Goal: Information Seeking & Learning: Compare options

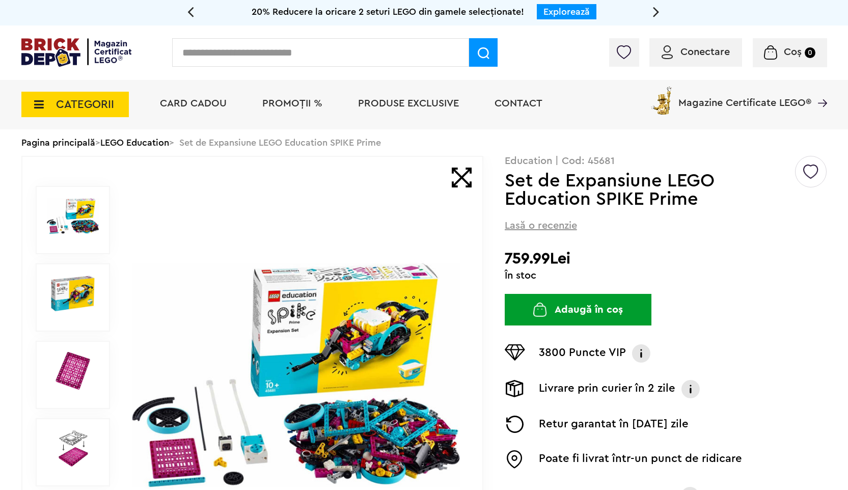
click at [169, 139] on link "LEGO Education" at bounding box center [134, 142] width 69 height 9
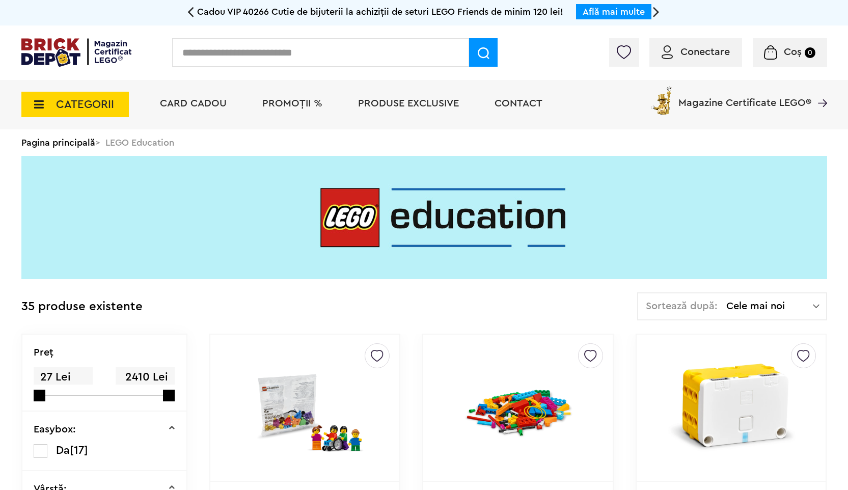
click at [710, 304] on span "Sortează după:" at bounding box center [682, 306] width 72 height 10
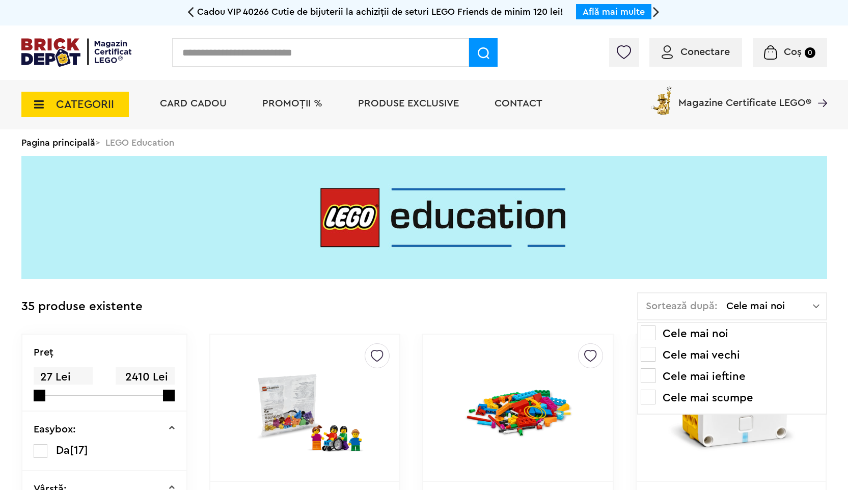
click at [690, 397] on li "Cele mai scumpe" at bounding box center [732, 398] width 183 height 16
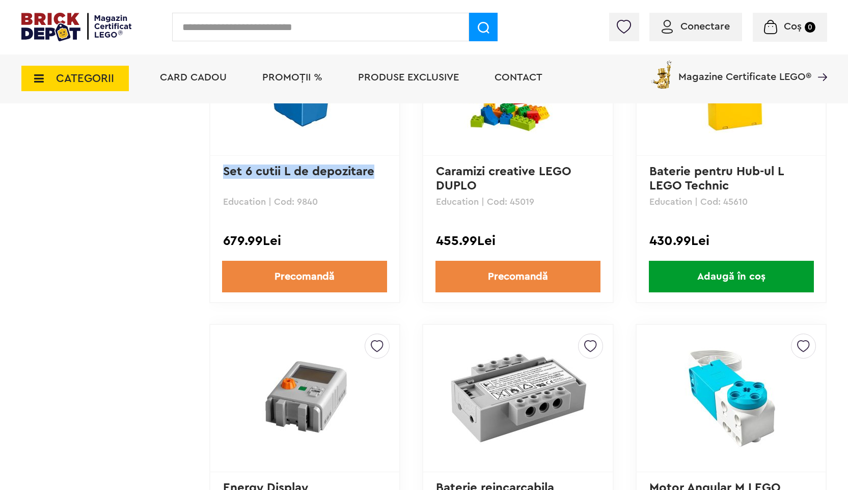
scroll to position [1930, 0]
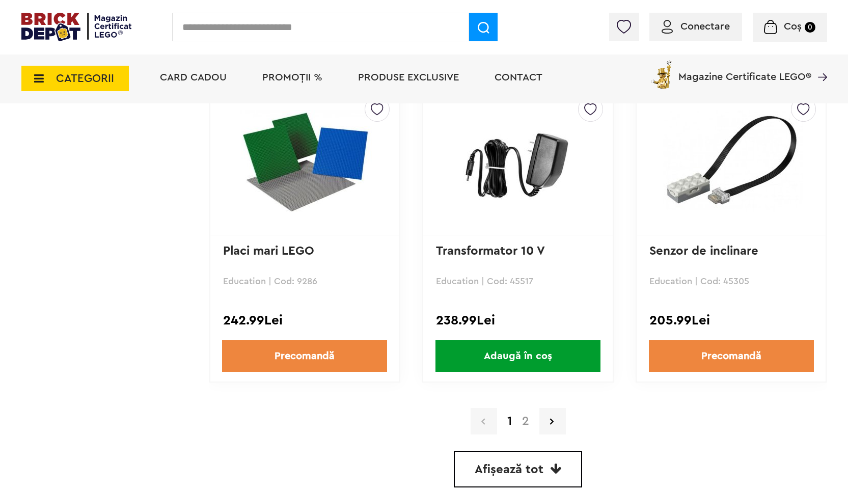
scroll to position [2795, 0]
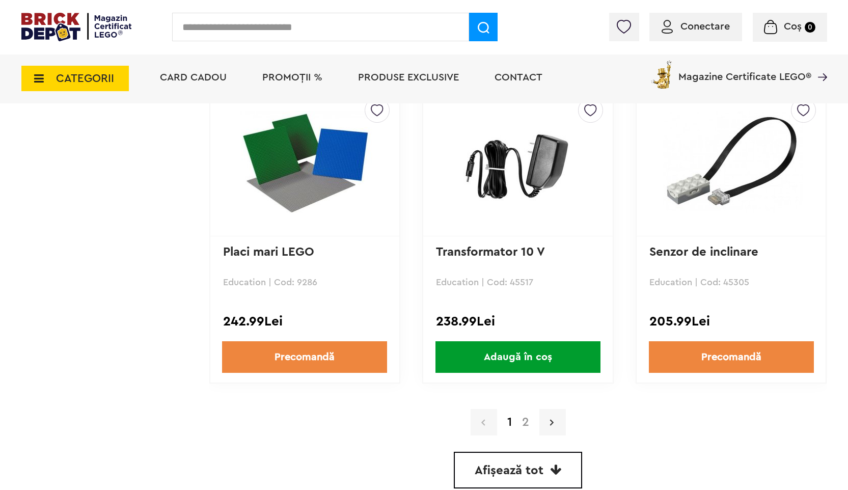
click at [555, 423] on link at bounding box center [553, 422] width 26 height 26
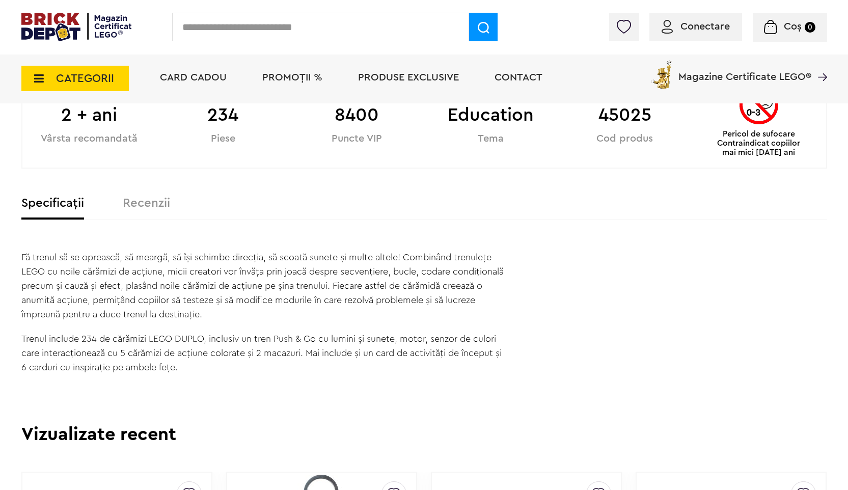
scroll to position [569, 0]
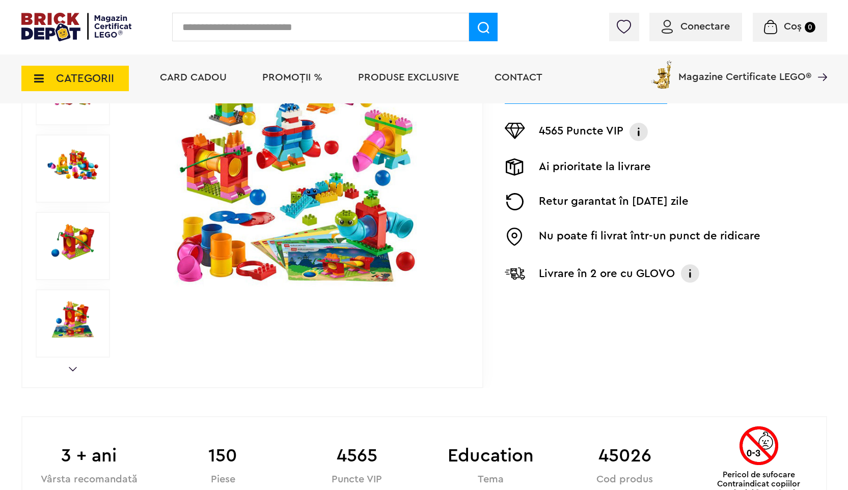
scroll to position [231, 0]
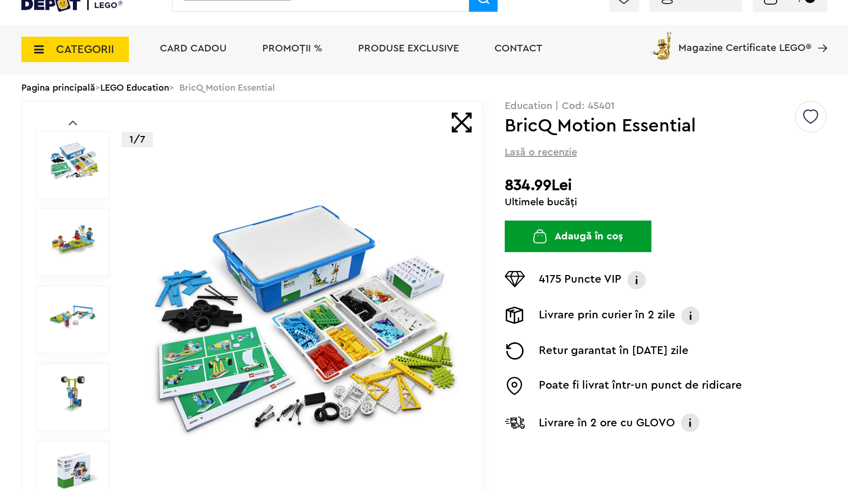
scroll to position [64, 0]
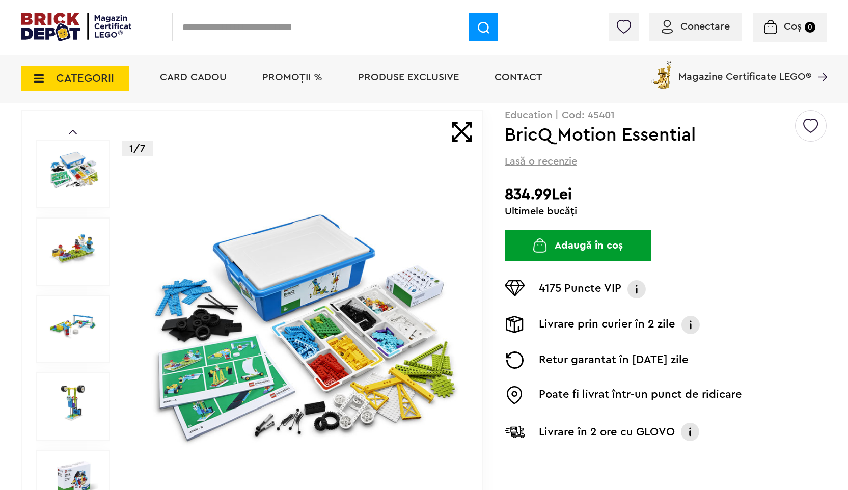
click at [471, 128] on span at bounding box center [462, 132] width 20 height 20
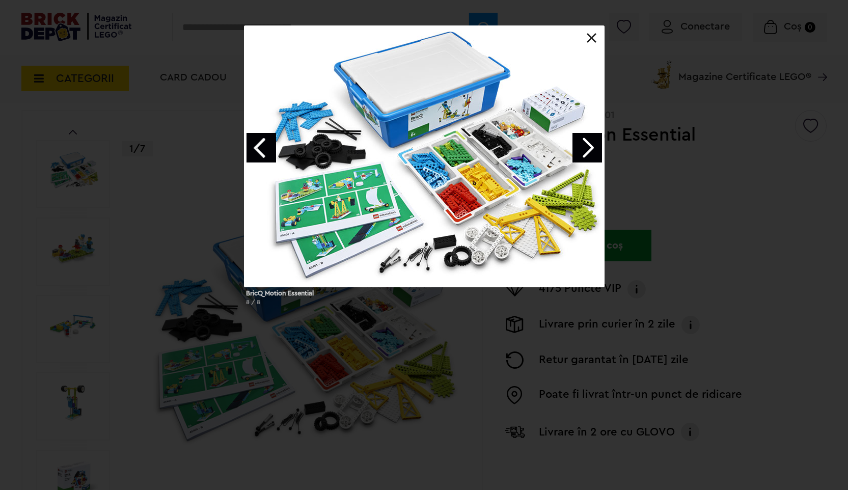
drag, startPoint x: 456, startPoint y: 124, endPoint x: 504, endPoint y: 130, distance: 48.8
click at [504, 130] on div at bounding box center [424, 156] width 361 height 262
click at [594, 143] on link "Next image" at bounding box center [588, 148] width 30 height 30
click at [593, 144] on link "Next image" at bounding box center [588, 148] width 30 height 30
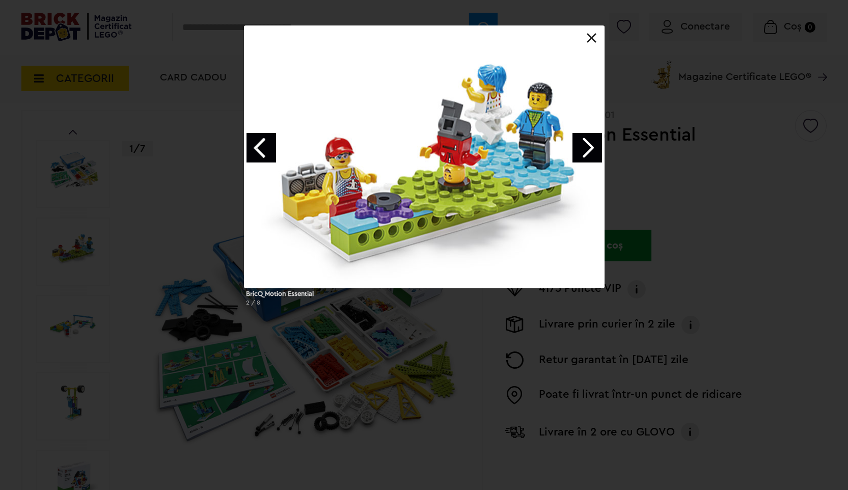
click at [593, 144] on link "Next image" at bounding box center [588, 148] width 30 height 30
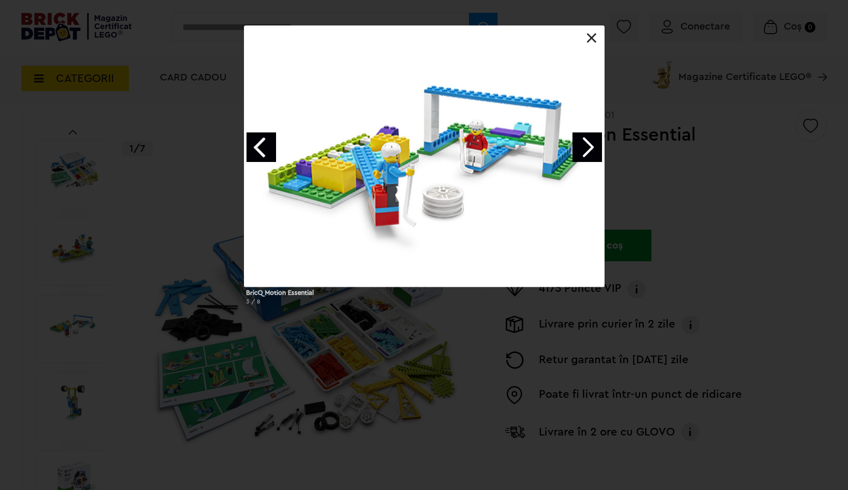
click at [587, 145] on link "Next image" at bounding box center [588, 147] width 30 height 30
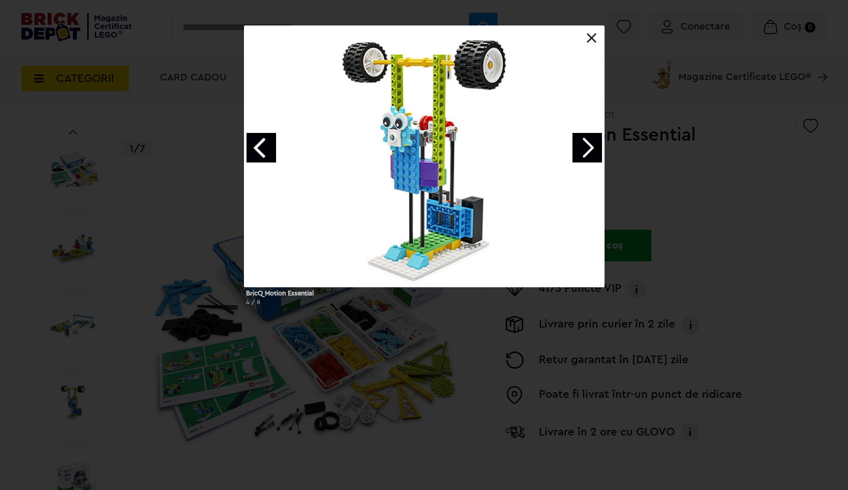
click at [587, 145] on link "Next image" at bounding box center [588, 148] width 30 height 30
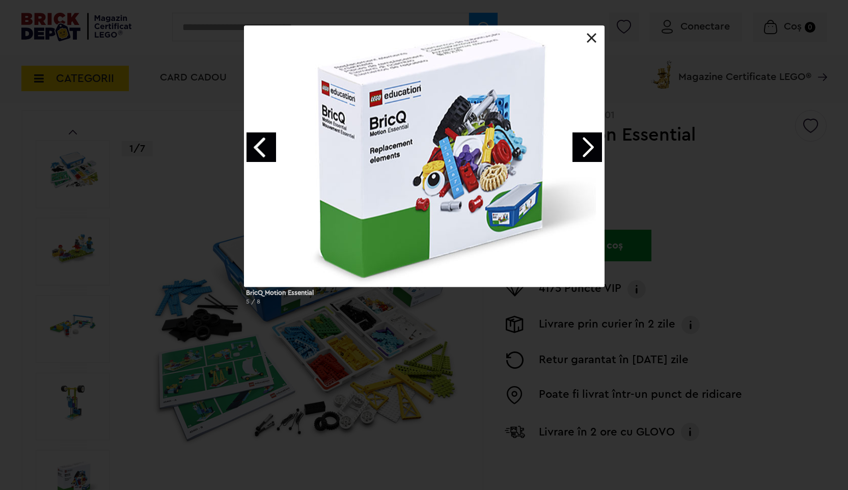
click at [587, 145] on link "Next image" at bounding box center [588, 147] width 30 height 30
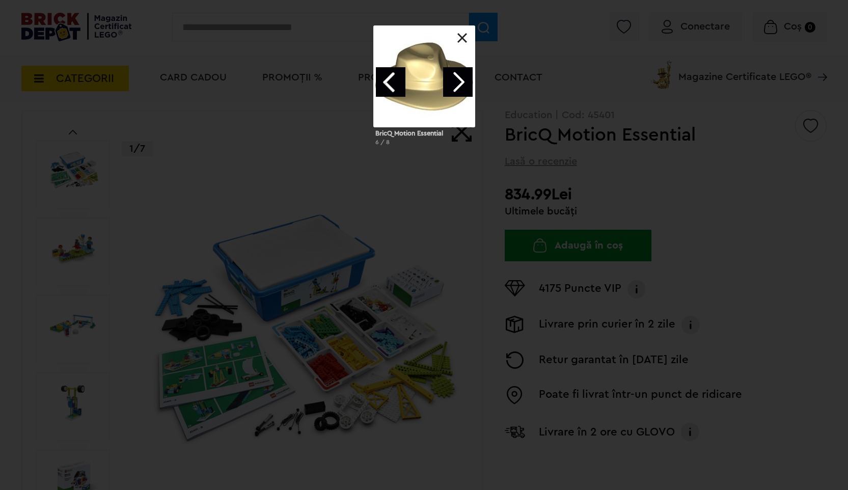
click at [461, 78] on link "Next image" at bounding box center [458, 82] width 30 height 30
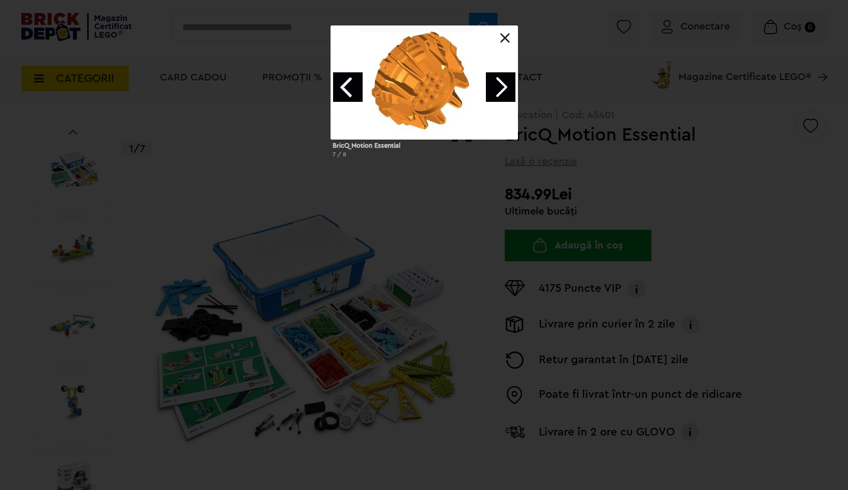
click at [509, 38] on link at bounding box center [505, 38] width 10 height 10
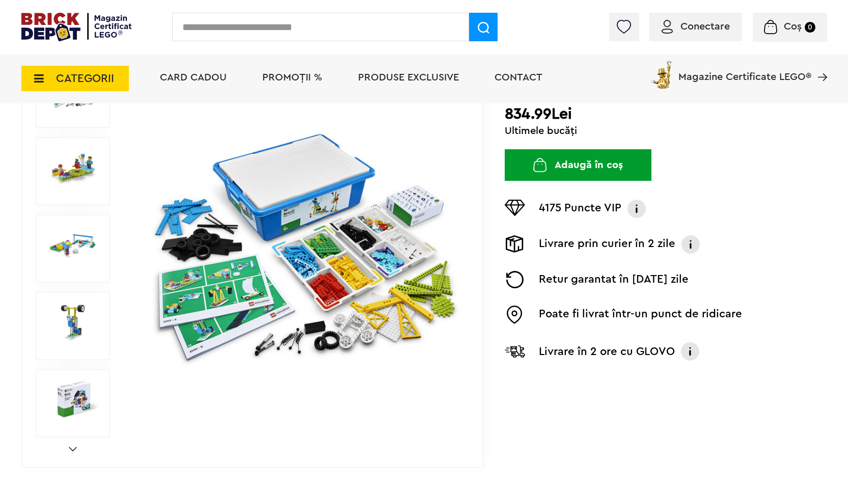
scroll to position [0, 0]
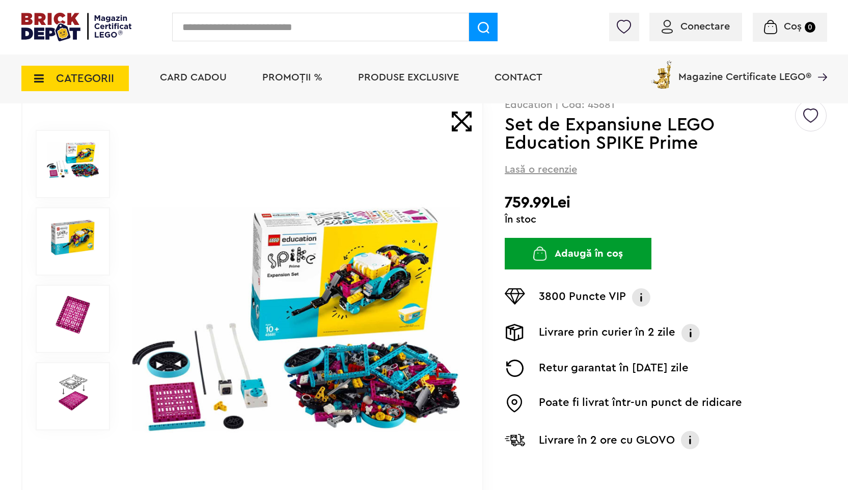
scroll to position [67, 0]
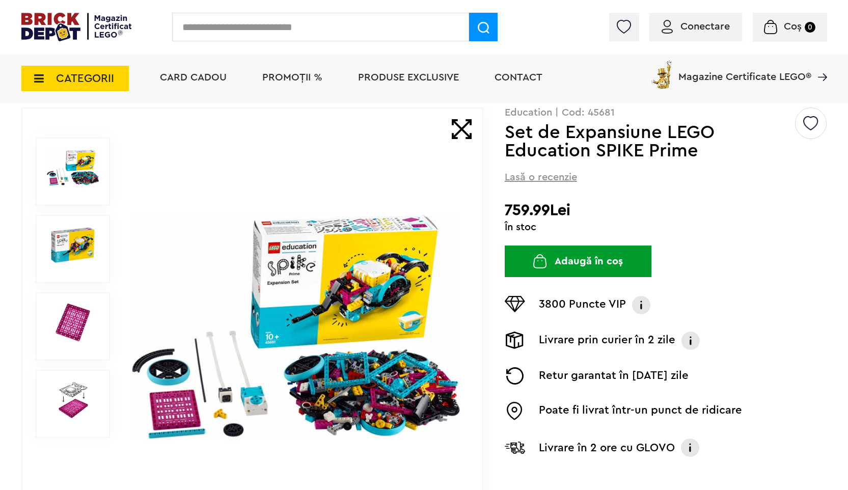
click at [59, 253] on img at bounding box center [73, 245] width 52 height 38
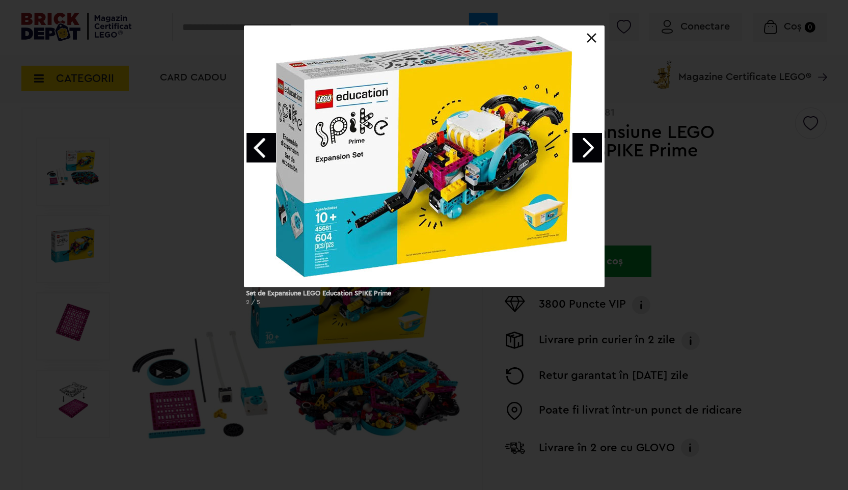
click at [587, 37] on link at bounding box center [592, 38] width 10 height 10
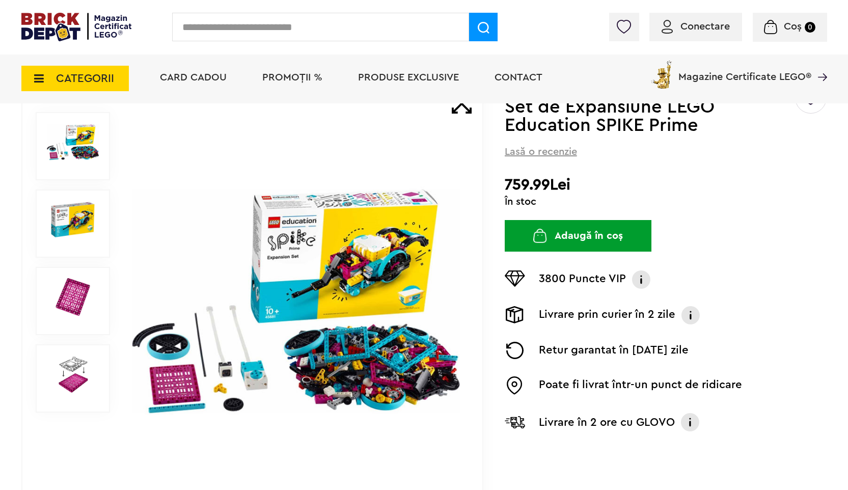
scroll to position [98, 0]
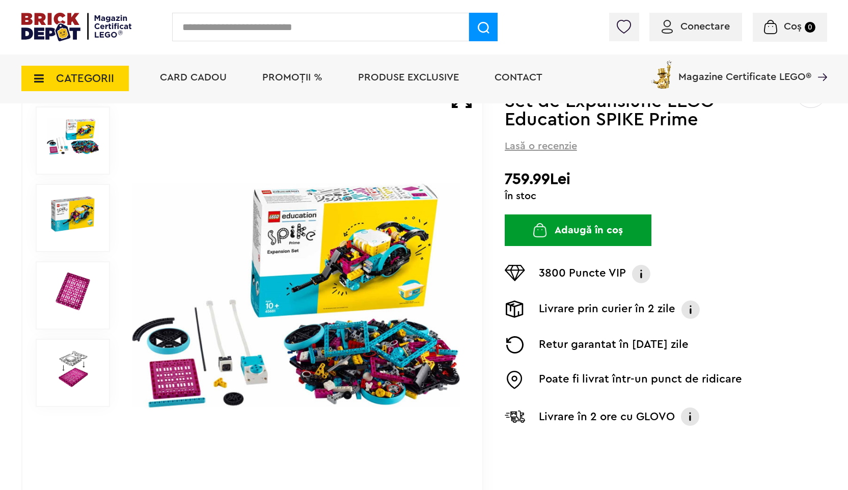
click at [82, 352] on img at bounding box center [73, 369] width 52 height 38
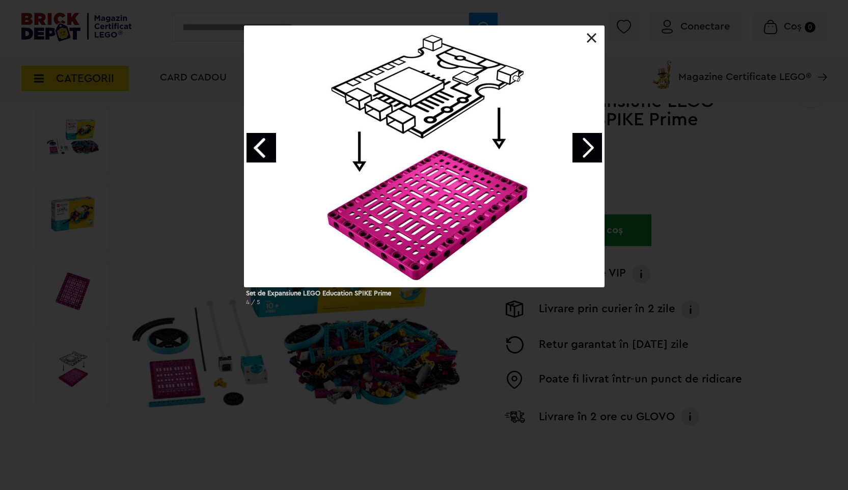
click at [597, 34] on link at bounding box center [592, 38] width 10 height 10
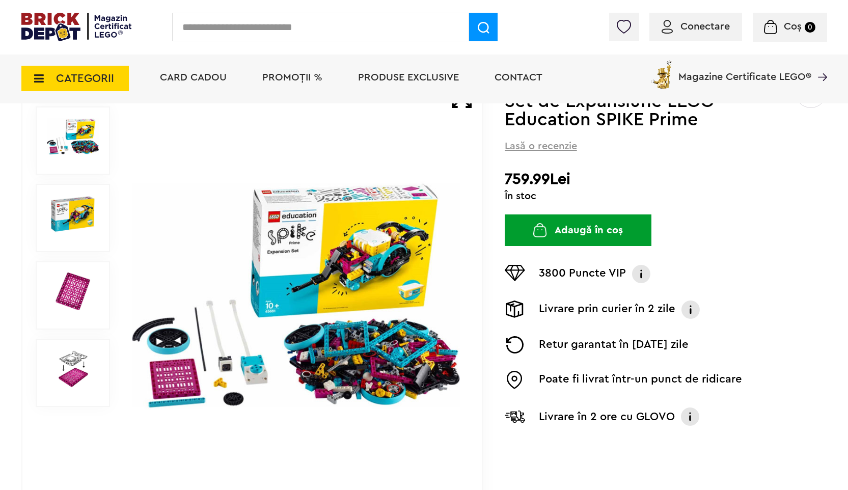
click at [72, 364] on img at bounding box center [73, 369] width 52 height 38
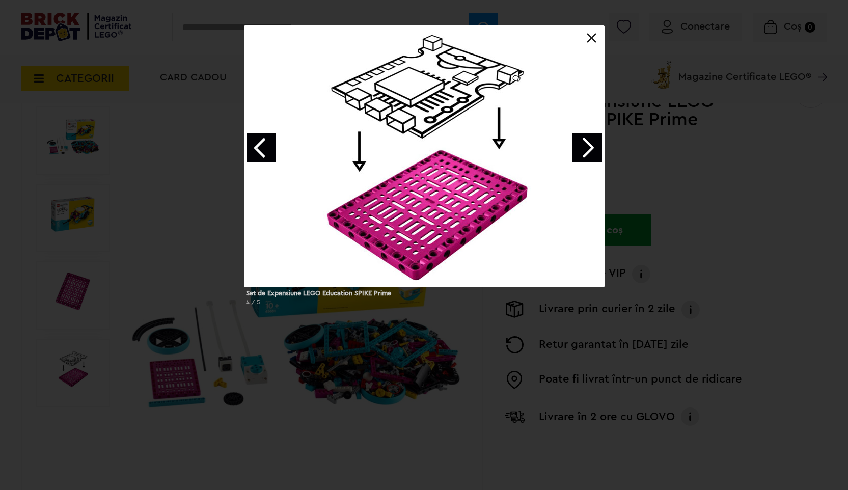
click at [591, 143] on link "Next image" at bounding box center [588, 148] width 30 height 30
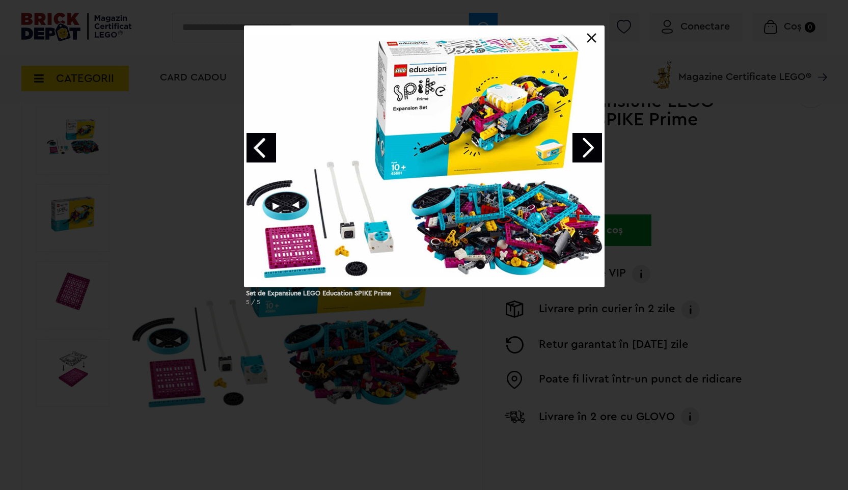
click at [582, 145] on link "Next image" at bounding box center [588, 148] width 30 height 30
click at [585, 145] on link "Next image" at bounding box center [588, 148] width 30 height 30
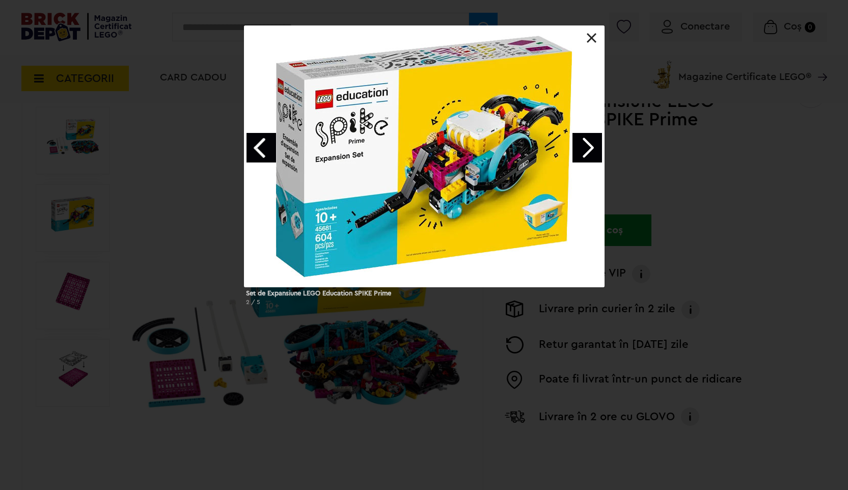
click at [585, 145] on link "Next image" at bounding box center [588, 148] width 30 height 30
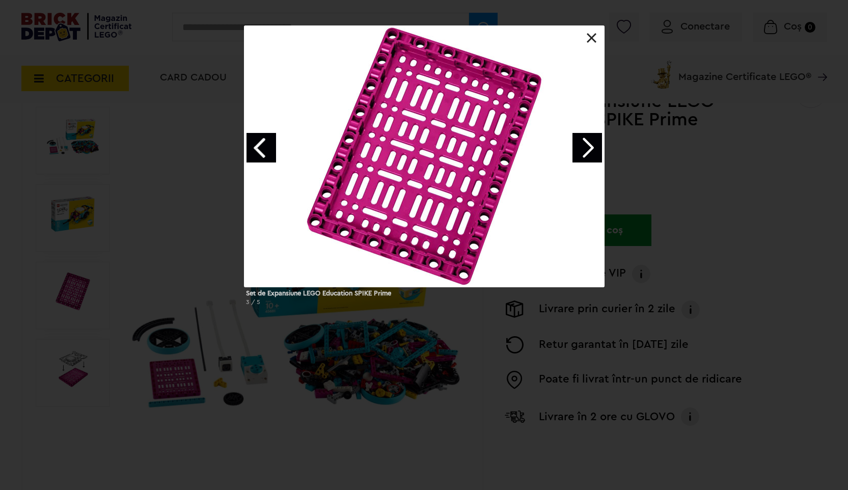
click at [585, 145] on link "Next image" at bounding box center [588, 148] width 30 height 30
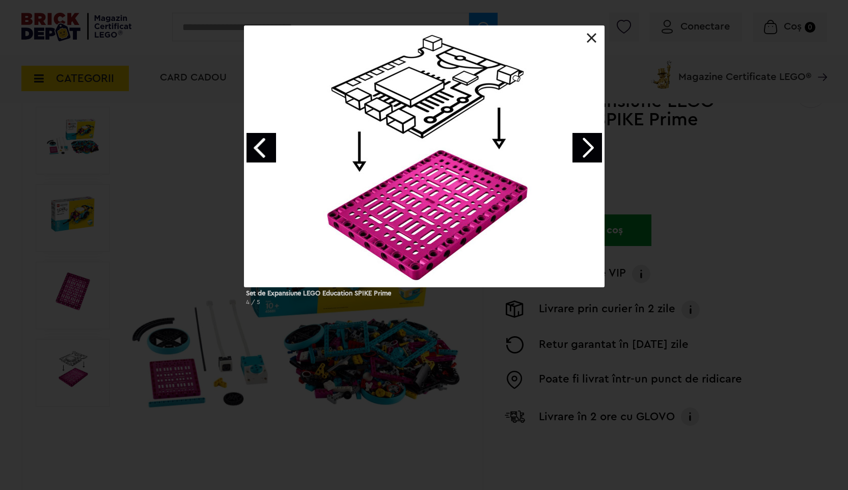
click at [585, 145] on link "Next image" at bounding box center [588, 148] width 30 height 30
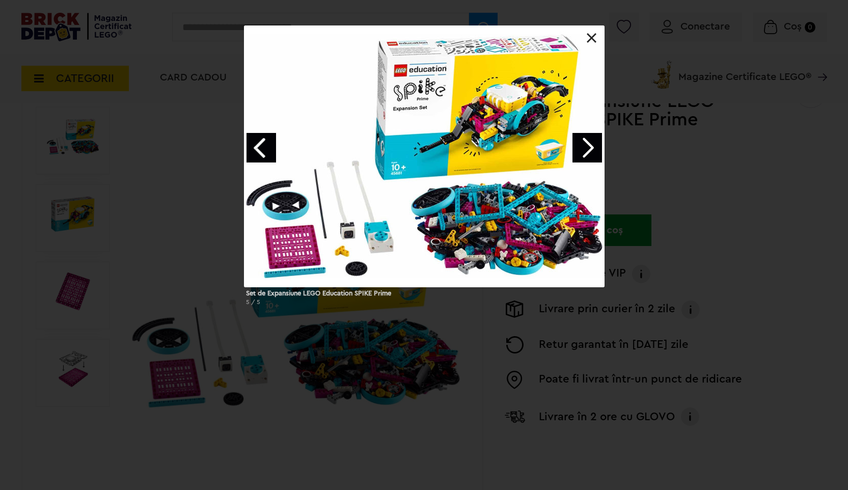
click at [596, 39] on link at bounding box center [592, 38] width 10 height 10
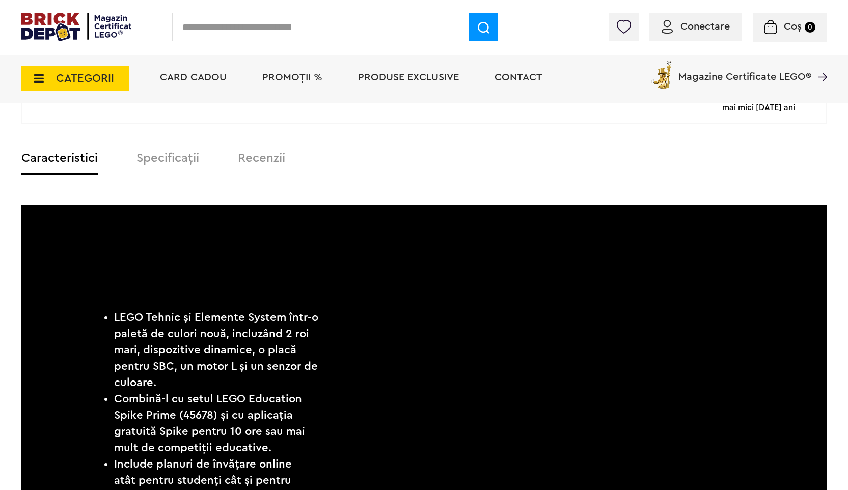
scroll to position [625, 0]
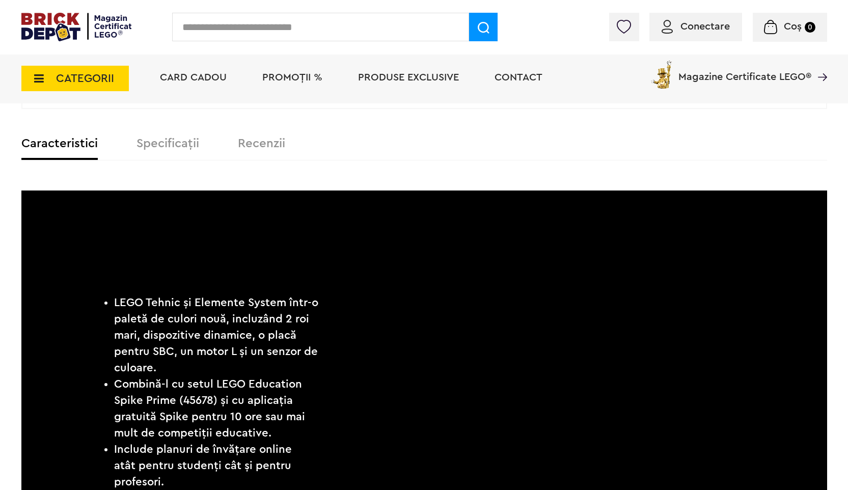
click at [157, 145] on label "Specificații" at bounding box center [168, 144] width 63 height 12
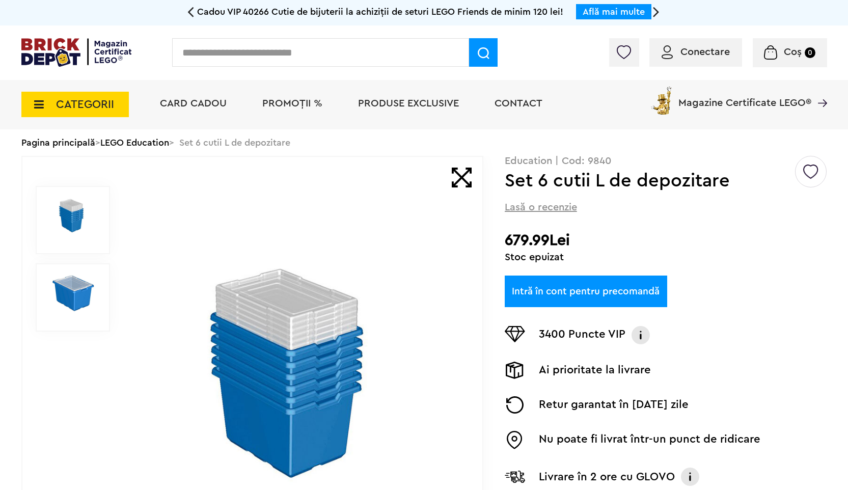
click at [74, 295] on img at bounding box center [73, 294] width 52 height 38
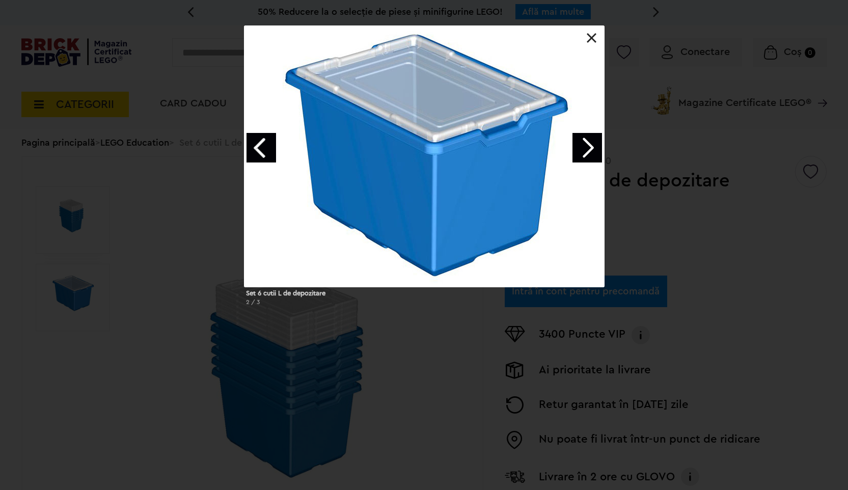
click at [594, 35] on link at bounding box center [592, 38] width 10 height 10
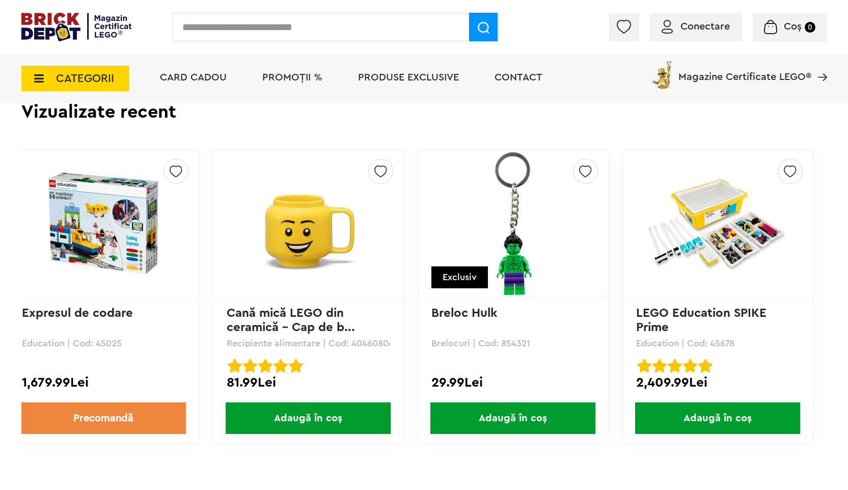
scroll to position [796, 0]
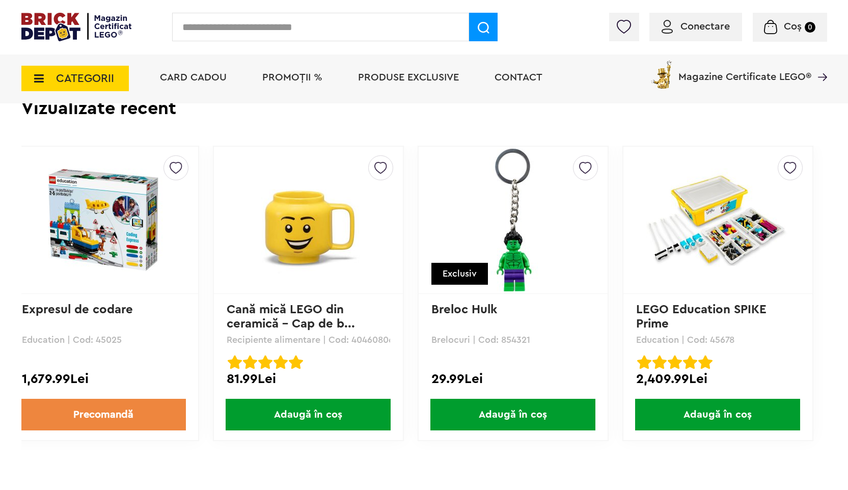
click at [719, 252] on img at bounding box center [718, 220] width 143 height 103
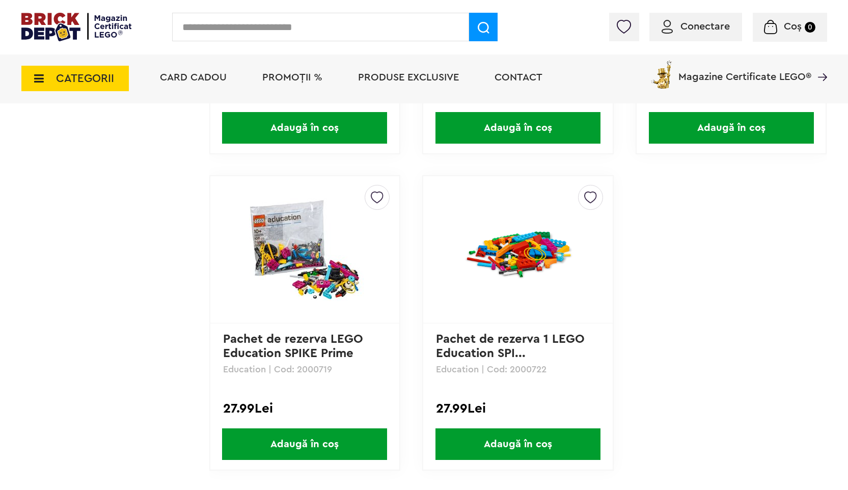
scroll to position [811, 0]
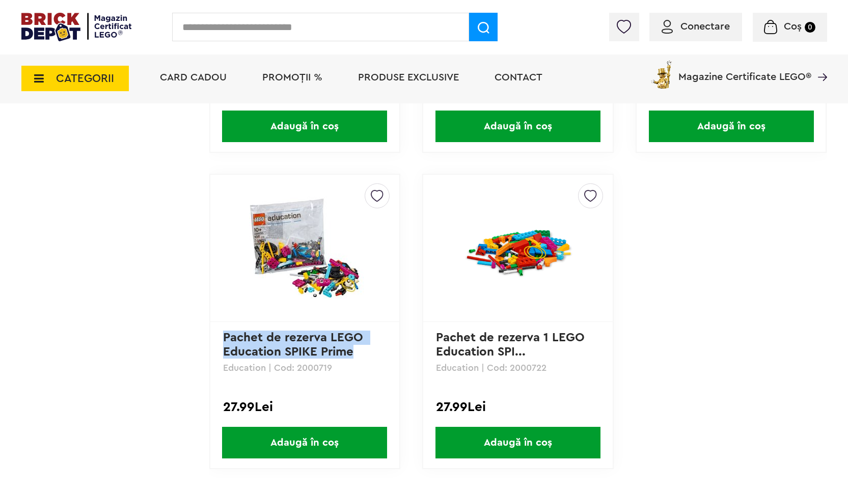
click at [309, 437] on span "Adaugă în coș" at bounding box center [304, 443] width 165 height 32
click at [697, 260] on div "Creează o listă nouă 3x3 Color Light Matrix Technic Education | Cod: 45608 205.…" at bounding box center [518, 15] width 618 height 949
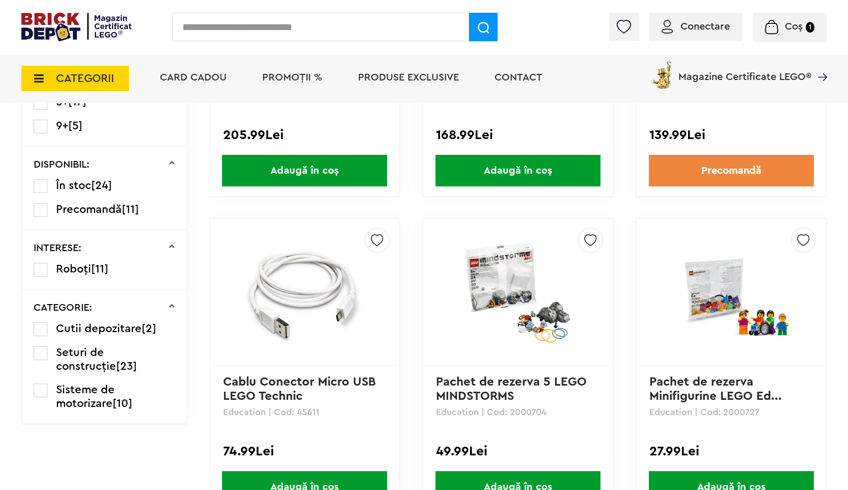
scroll to position [449, 0]
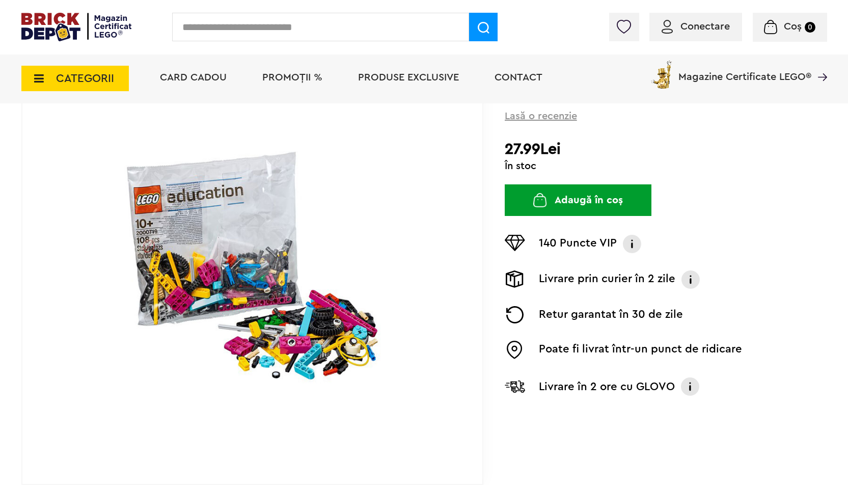
scroll to position [137, 0]
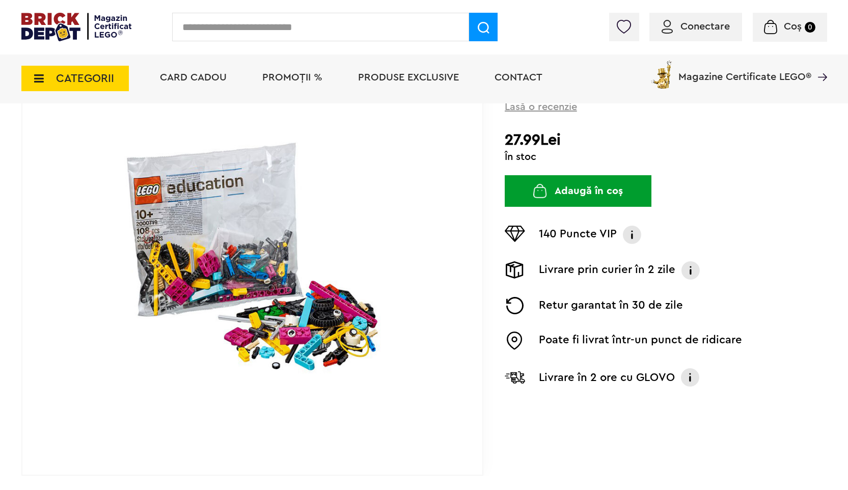
click at [333, 316] on img at bounding box center [252, 256] width 328 height 237
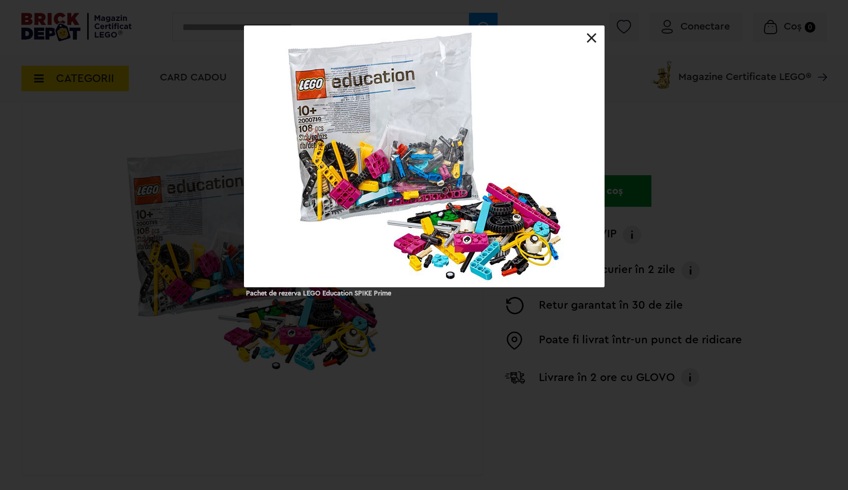
click at [595, 37] on link at bounding box center [592, 38] width 10 height 10
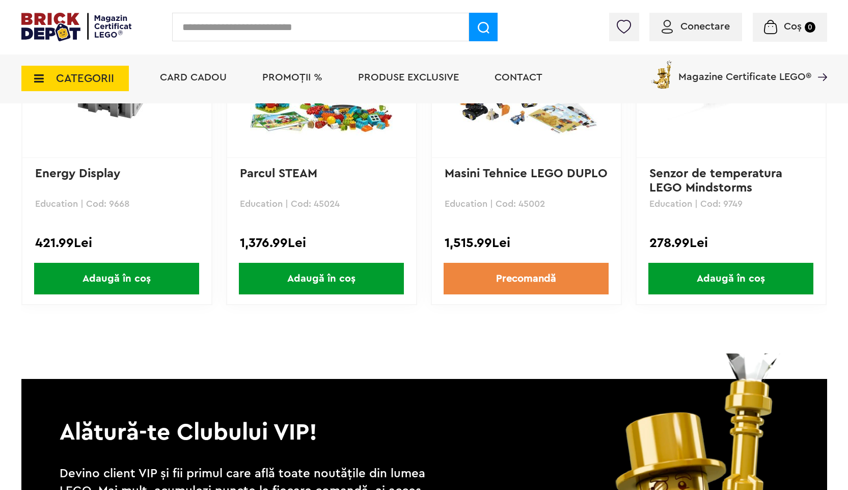
scroll to position [1239, 0]
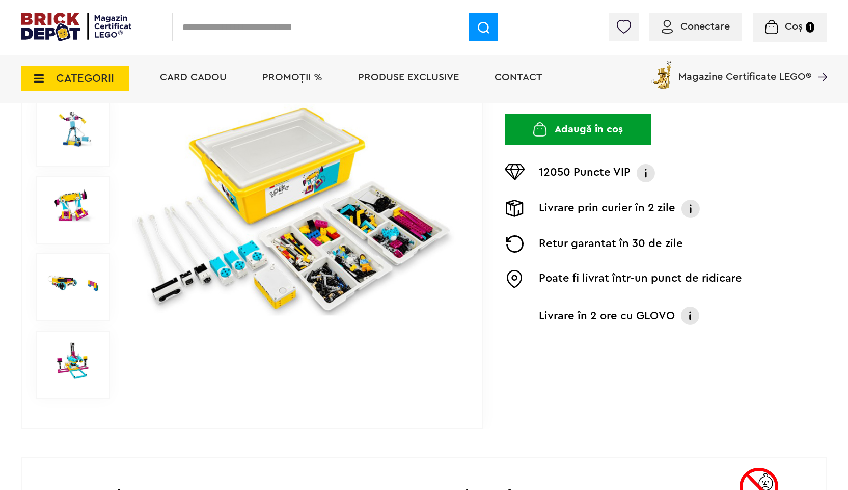
scroll to position [181, 0]
